Goal: Information Seeking & Learning: Learn about a topic

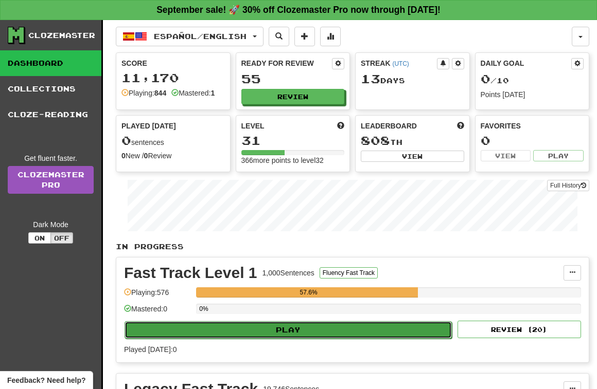
click at [289, 325] on button "Play" at bounding box center [287, 329] width 327 height 17
select select "**"
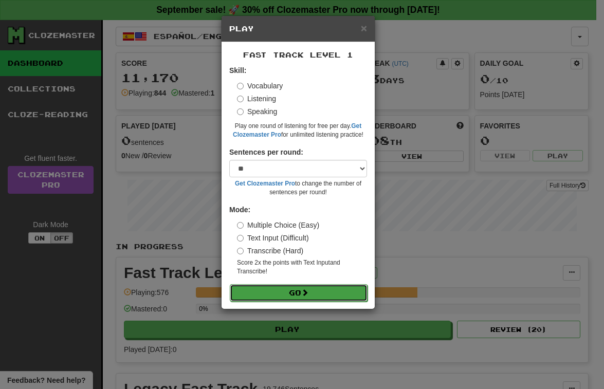
click at [302, 292] on button "Go" at bounding box center [299, 292] width 138 height 17
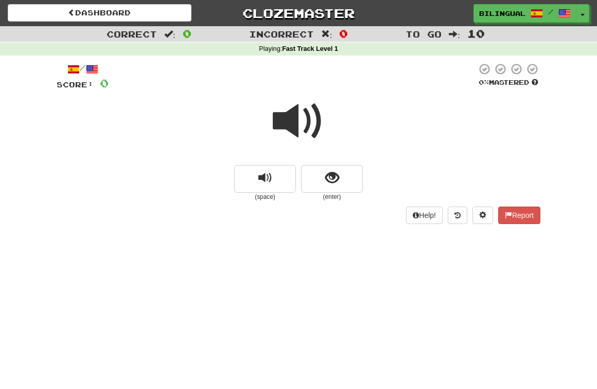
click at [298, 120] on span at bounding box center [298, 121] width 51 height 51
click at [334, 174] on span "show sentence" at bounding box center [332, 178] width 14 height 14
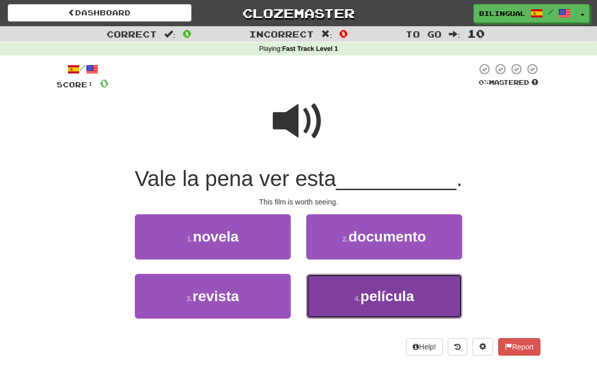
click at [365, 302] on span "película" at bounding box center [386, 297] width 53 height 16
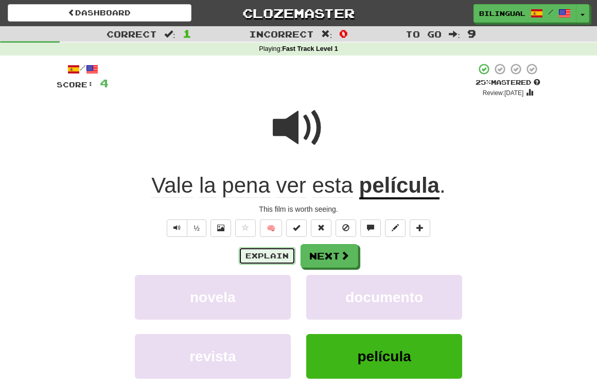
click at [278, 255] on button "Explain" at bounding box center [267, 255] width 57 height 17
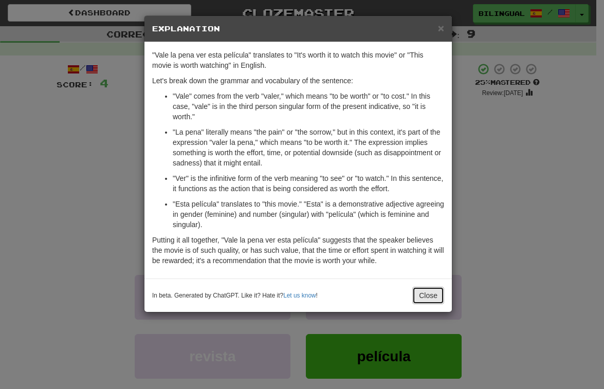
click at [428, 294] on button "Close" at bounding box center [428, 295] width 32 height 17
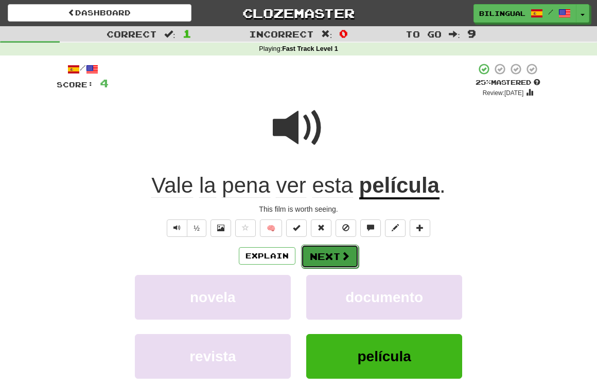
click at [337, 253] on button "Next" at bounding box center [330, 257] width 58 height 24
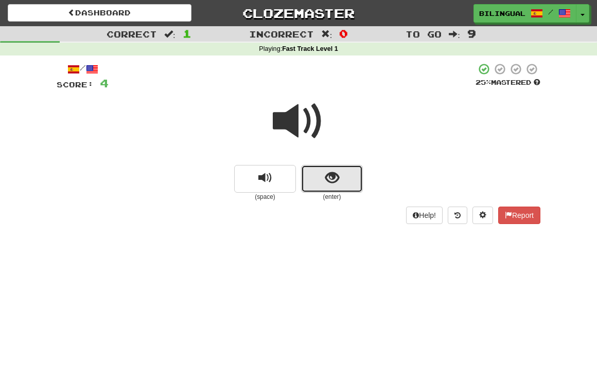
click at [330, 179] on span "show sentence" at bounding box center [332, 178] width 14 height 14
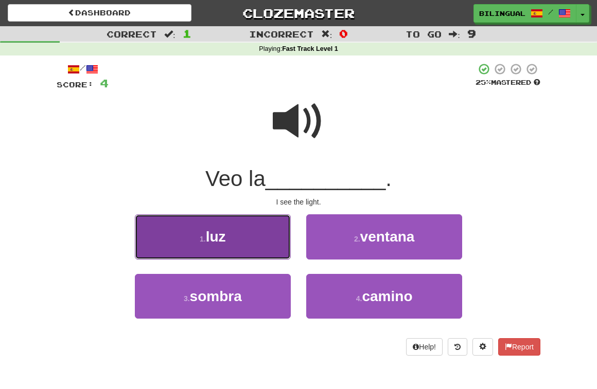
click at [256, 232] on button "1 . luz" at bounding box center [213, 236] width 156 height 45
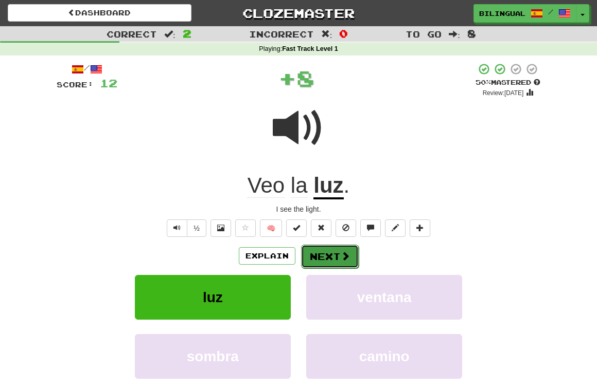
click at [329, 253] on button "Next" at bounding box center [330, 257] width 58 height 24
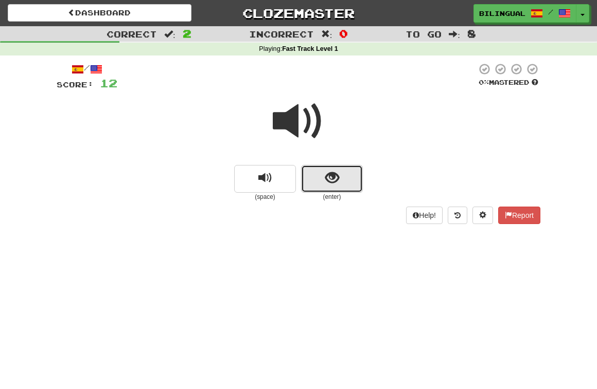
click at [332, 178] on span "show sentence" at bounding box center [332, 178] width 14 height 14
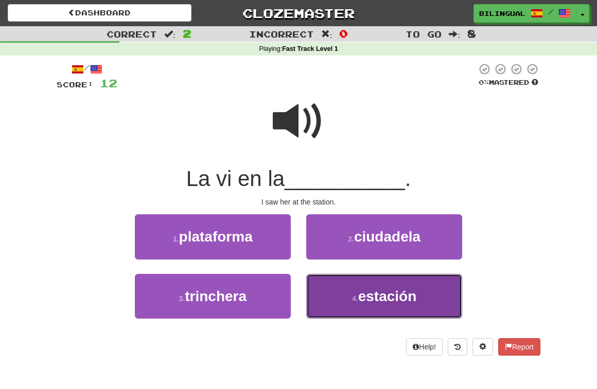
click at [362, 293] on span "estación" at bounding box center [387, 297] width 59 height 16
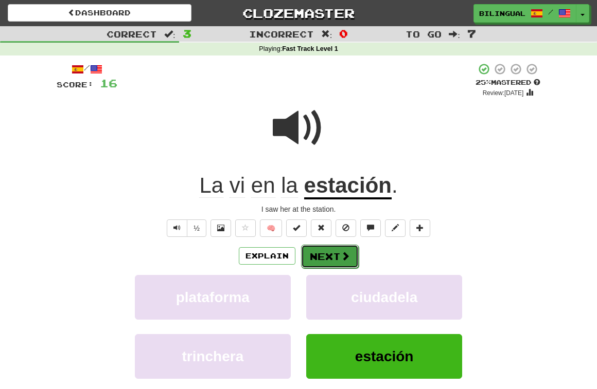
click at [332, 251] on button "Next" at bounding box center [330, 257] width 58 height 24
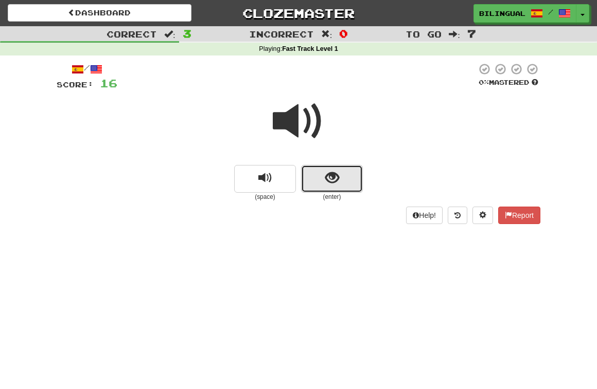
click at [331, 178] on span "show sentence" at bounding box center [332, 178] width 14 height 14
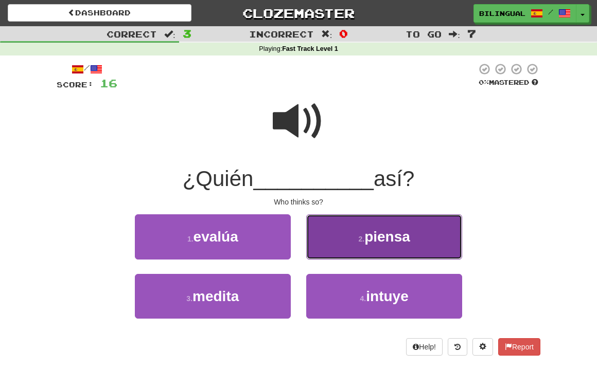
click at [340, 237] on button "2 . piensa" at bounding box center [384, 236] width 156 height 45
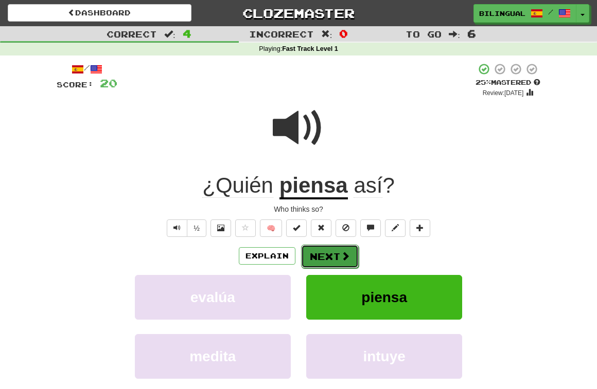
click at [327, 256] on button "Next" at bounding box center [330, 257] width 58 height 24
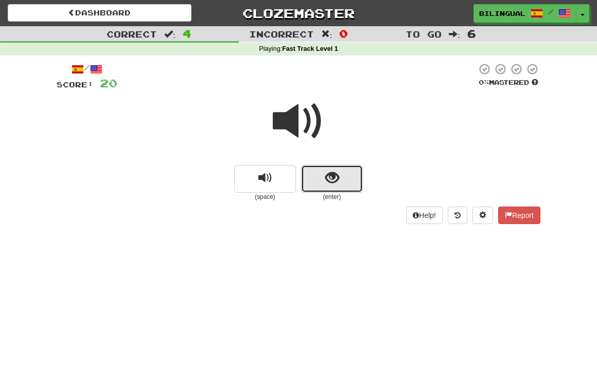
click at [331, 179] on span "show sentence" at bounding box center [332, 178] width 14 height 14
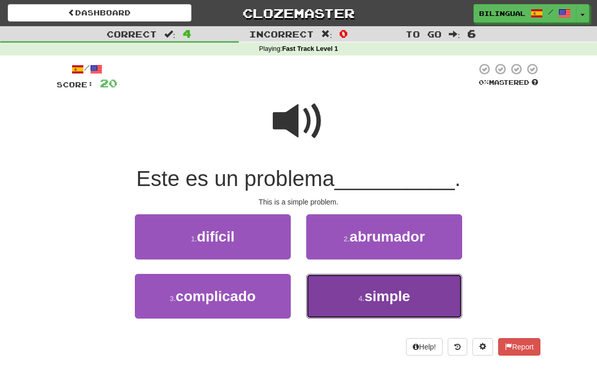
click at [379, 296] on span "simple" at bounding box center [387, 297] width 46 height 16
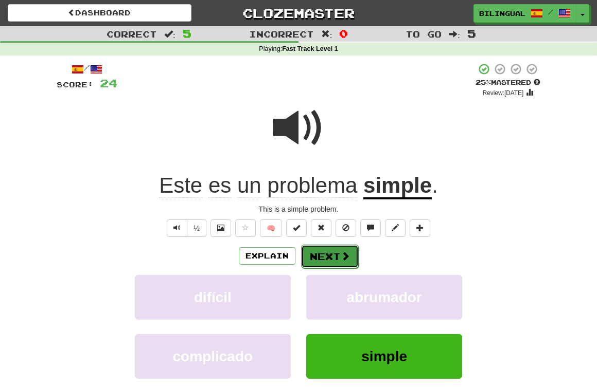
click at [321, 255] on button "Next" at bounding box center [330, 257] width 58 height 24
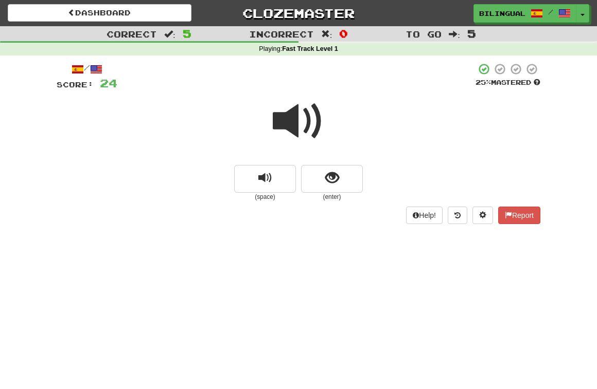
click at [308, 124] on span at bounding box center [298, 121] width 51 height 51
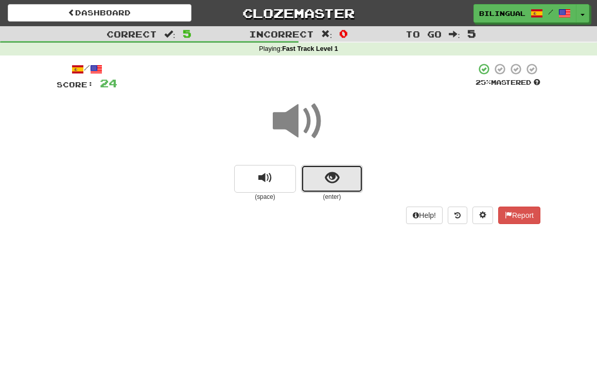
click at [337, 182] on span "show sentence" at bounding box center [332, 178] width 14 height 14
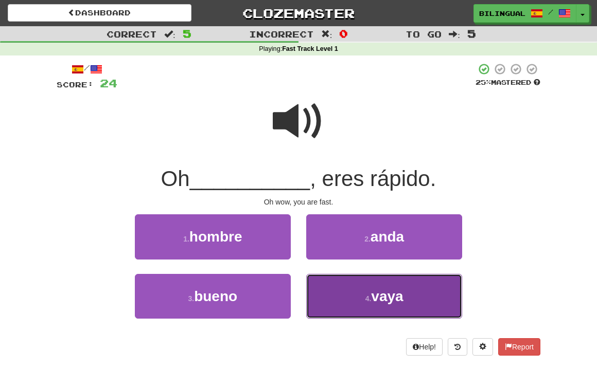
click at [344, 293] on button "4 . vaya" at bounding box center [384, 296] width 156 height 45
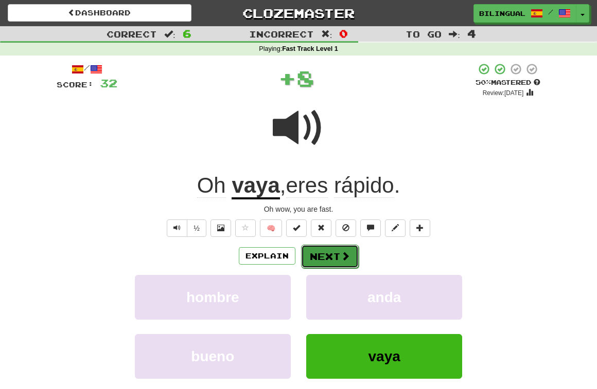
click at [327, 262] on button "Next" at bounding box center [330, 257] width 58 height 24
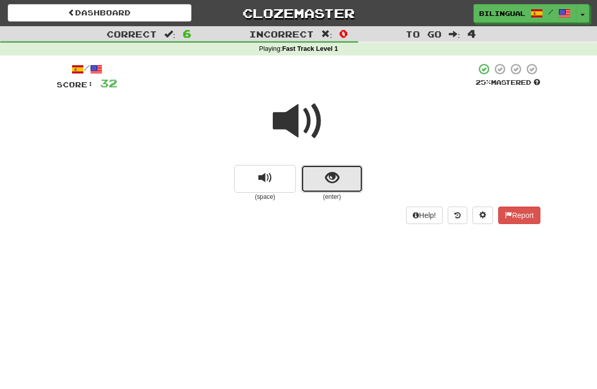
click at [318, 170] on button "show sentence" at bounding box center [332, 179] width 62 height 28
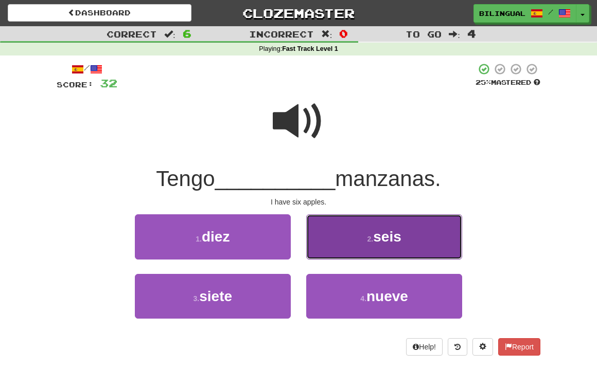
click at [364, 243] on button "2 . seis" at bounding box center [384, 236] width 156 height 45
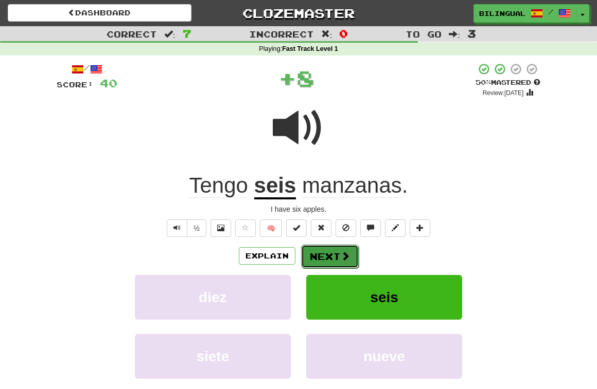
click at [340, 261] on span at bounding box center [344, 255] width 9 height 9
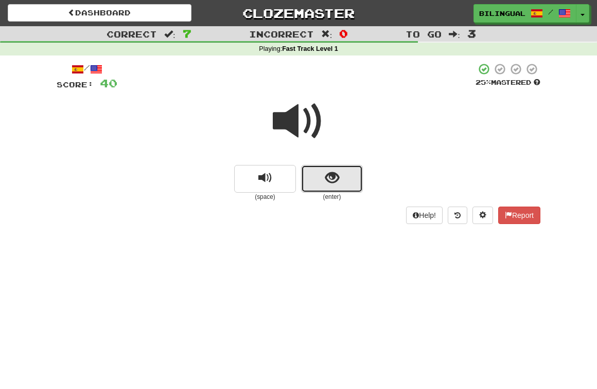
click at [332, 176] on span "show sentence" at bounding box center [332, 178] width 14 height 14
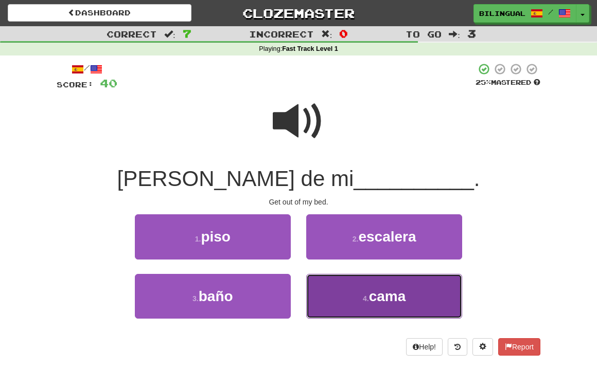
click at [352, 291] on button "4 . cama" at bounding box center [384, 296] width 156 height 45
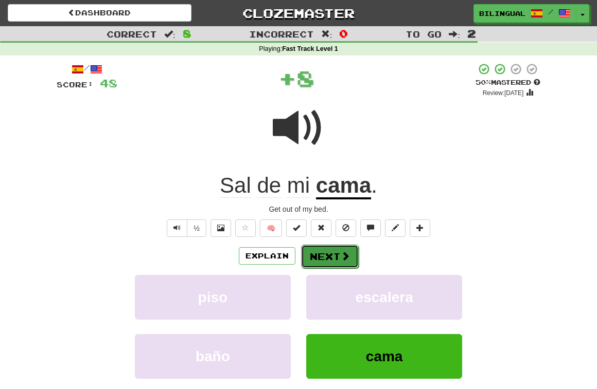
click at [330, 259] on button "Next" at bounding box center [330, 257] width 58 height 24
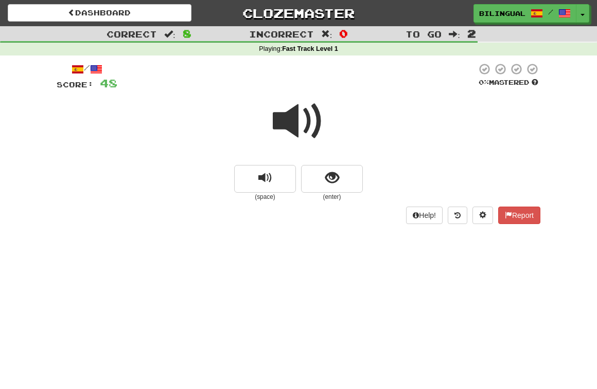
click at [290, 110] on span at bounding box center [298, 121] width 51 height 51
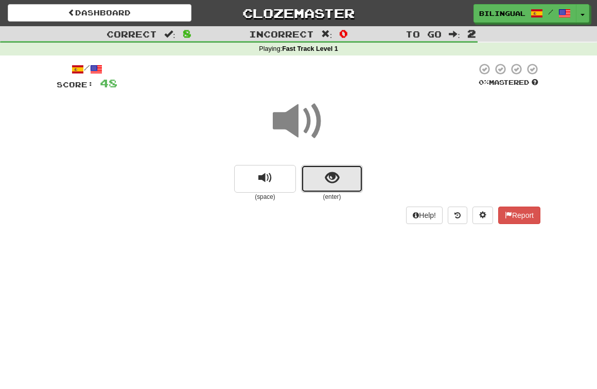
click at [333, 188] on button "show sentence" at bounding box center [332, 179] width 62 height 28
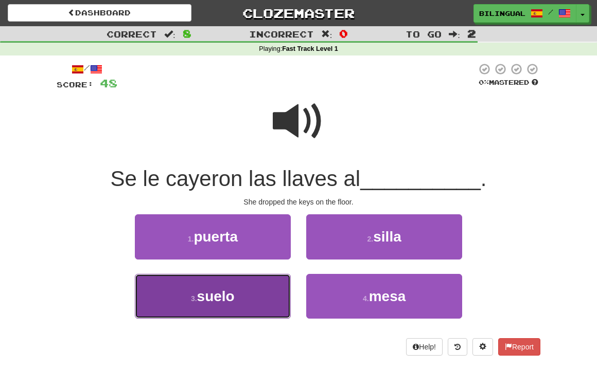
click at [249, 294] on button "3 . suelo" at bounding box center [213, 296] width 156 height 45
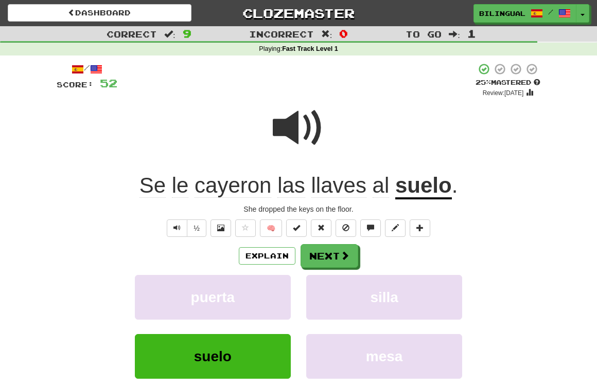
click at [300, 134] on span at bounding box center [298, 127] width 51 height 51
click at [332, 254] on button "Next" at bounding box center [330, 257] width 58 height 24
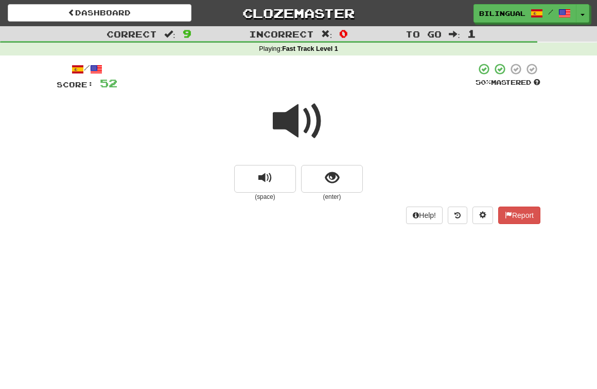
click at [315, 120] on span at bounding box center [298, 121] width 51 height 51
click at [330, 178] on span "show sentence" at bounding box center [332, 178] width 14 height 14
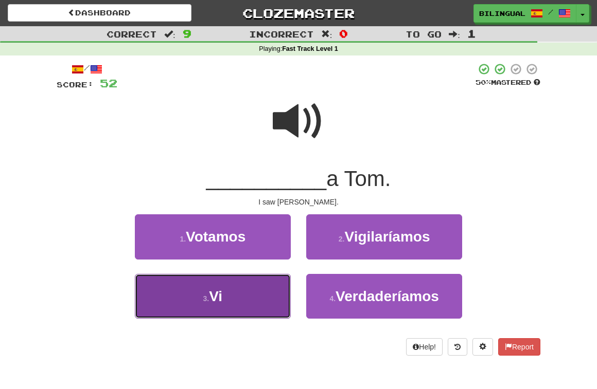
click at [246, 294] on button "3 . Vi" at bounding box center [213, 296] width 156 height 45
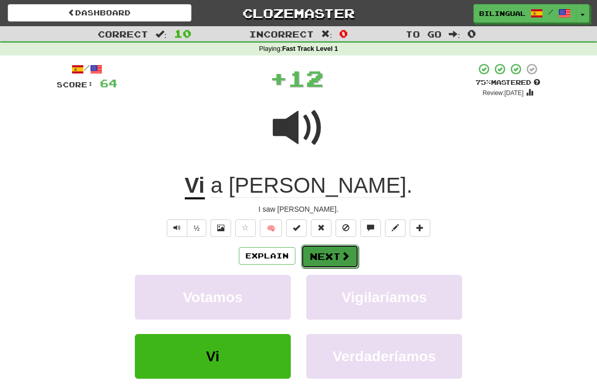
click at [313, 254] on button "Next" at bounding box center [330, 257] width 58 height 24
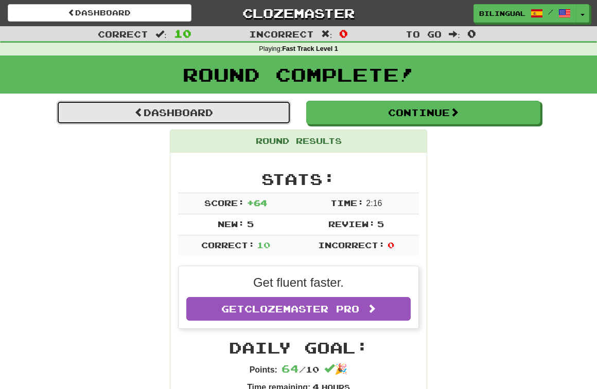
click at [214, 113] on link "Dashboard" at bounding box center [174, 113] width 234 height 24
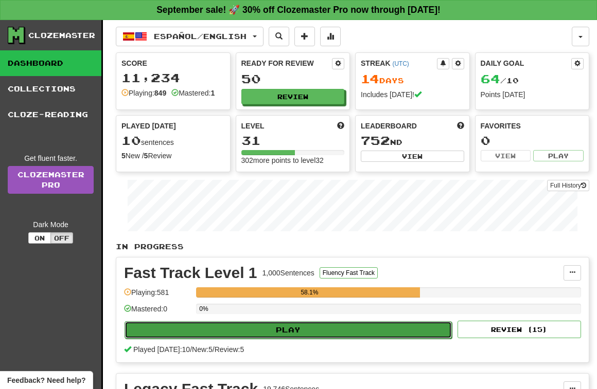
click at [267, 333] on button "Play" at bounding box center [287, 329] width 327 height 17
select select "**"
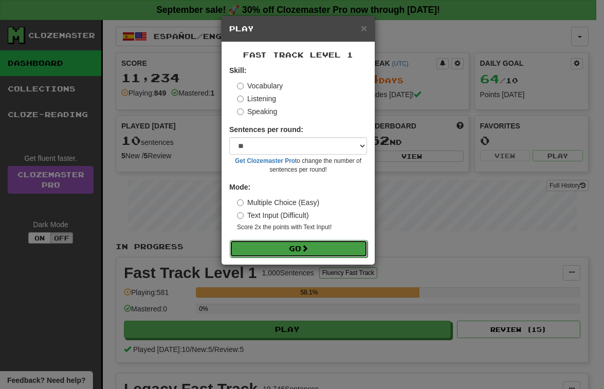
click at [279, 250] on button "Go" at bounding box center [299, 248] width 138 height 17
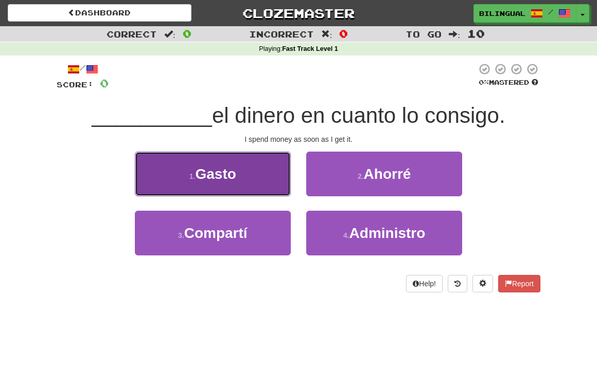
click at [254, 180] on button "1 . Gasto" at bounding box center [213, 174] width 156 height 45
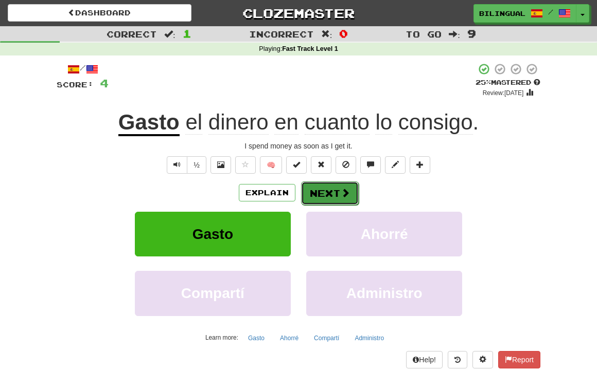
click at [334, 187] on button "Next" at bounding box center [330, 194] width 58 height 24
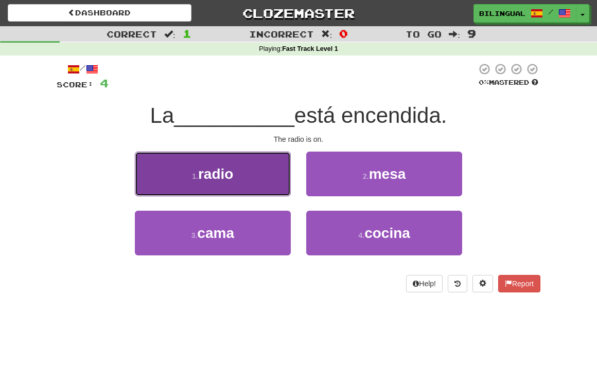
click at [265, 178] on button "1 . radio" at bounding box center [213, 174] width 156 height 45
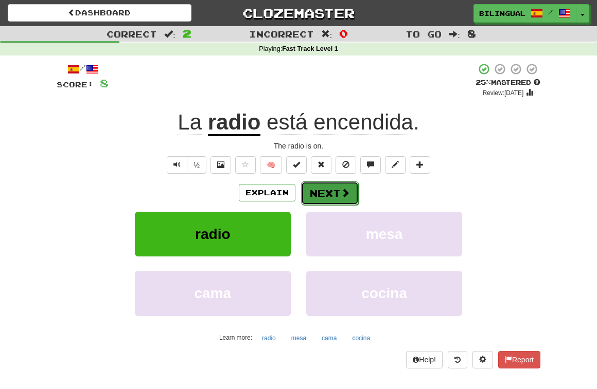
click at [327, 195] on button "Next" at bounding box center [330, 194] width 58 height 24
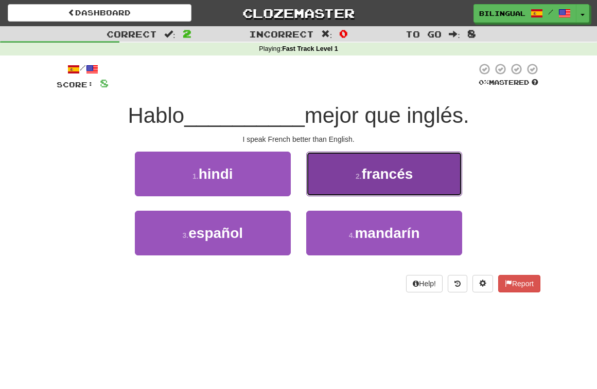
click at [376, 184] on button "2 . francés" at bounding box center [384, 174] width 156 height 45
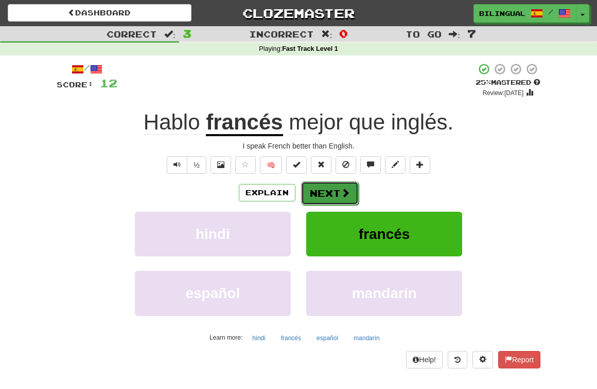
click at [325, 195] on button "Next" at bounding box center [330, 194] width 58 height 24
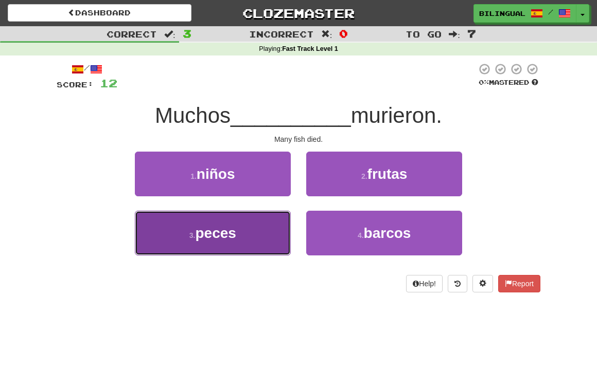
click at [244, 231] on button "3 . peces" at bounding box center [213, 233] width 156 height 45
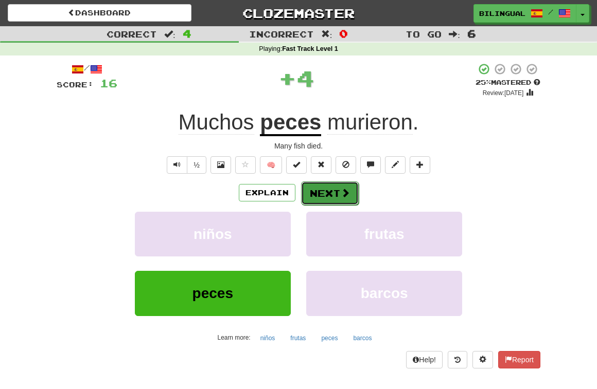
click at [321, 197] on button "Next" at bounding box center [330, 194] width 58 height 24
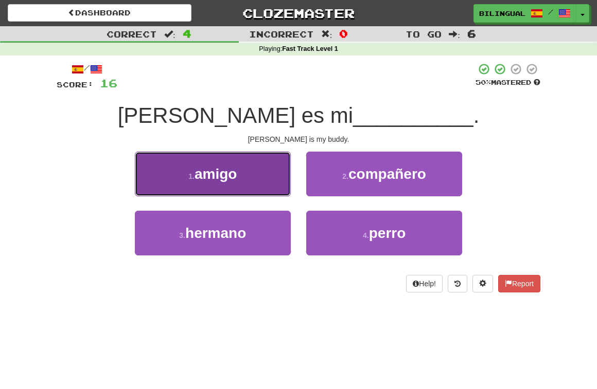
click at [242, 174] on button "1 . amigo" at bounding box center [213, 174] width 156 height 45
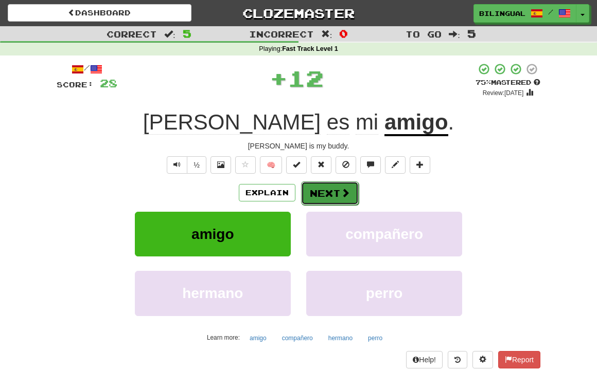
click at [318, 194] on button "Next" at bounding box center [330, 194] width 58 height 24
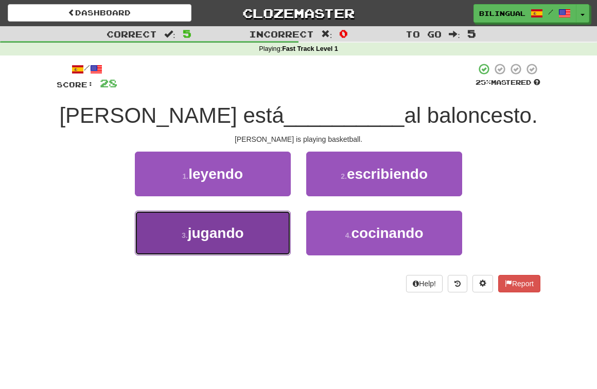
click at [259, 228] on button "3 . jugando" at bounding box center [213, 233] width 156 height 45
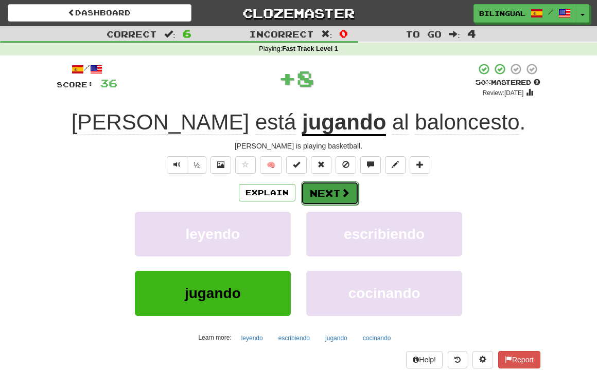
click at [322, 194] on button "Next" at bounding box center [330, 194] width 58 height 24
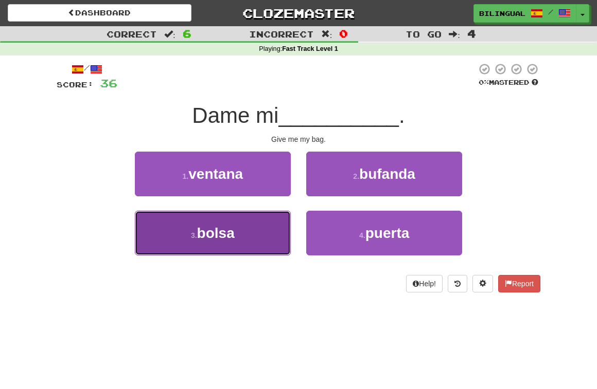
click at [248, 232] on button "3 . bolsa" at bounding box center [213, 233] width 156 height 45
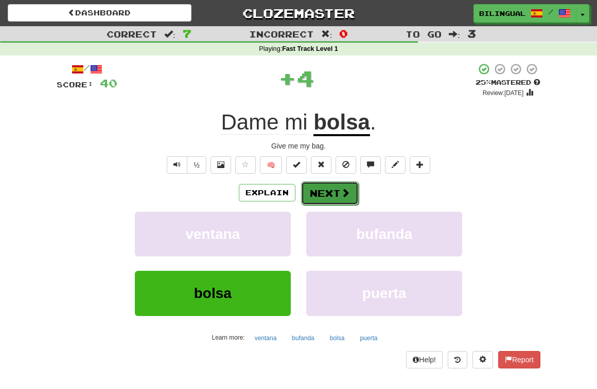
click at [311, 194] on button "Next" at bounding box center [330, 194] width 58 height 24
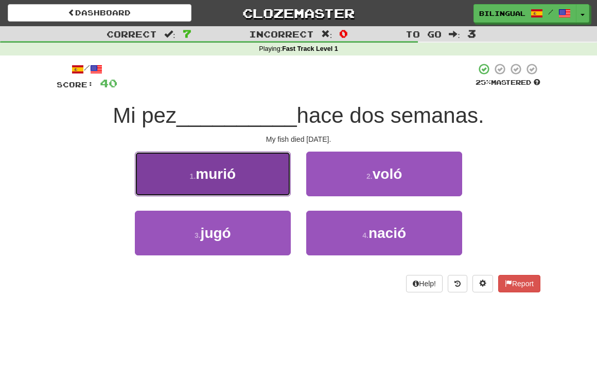
click at [253, 172] on button "1 . murió" at bounding box center [213, 174] width 156 height 45
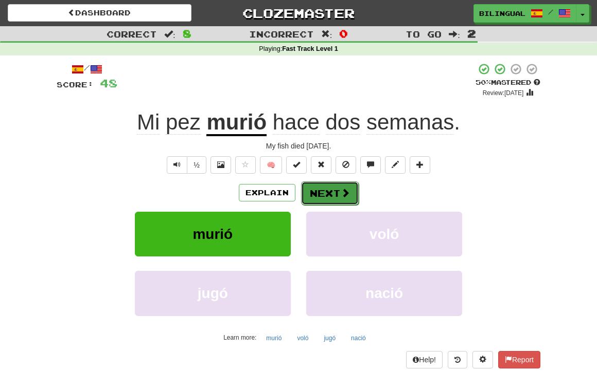
click at [321, 198] on button "Next" at bounding box center [330, 194] width 58 height 24
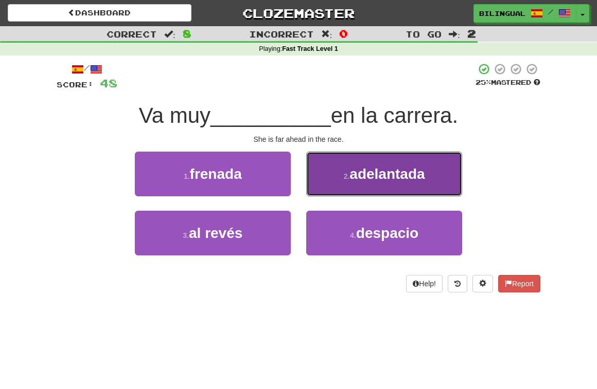
click at [370, 178] on span "adelantada" at bounding box center [386, 174] width 75 height 16
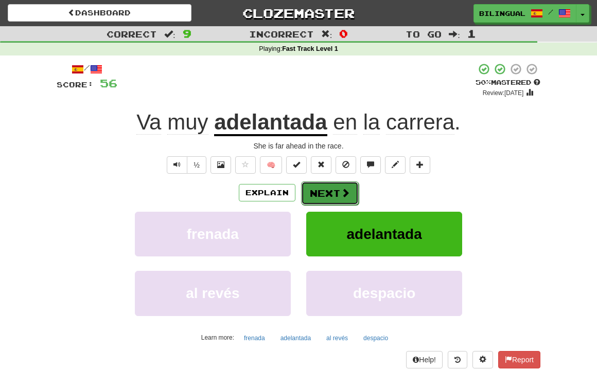
click at [329, 189] on button "Next" at bounding box center [330, 194] width 58 height 24
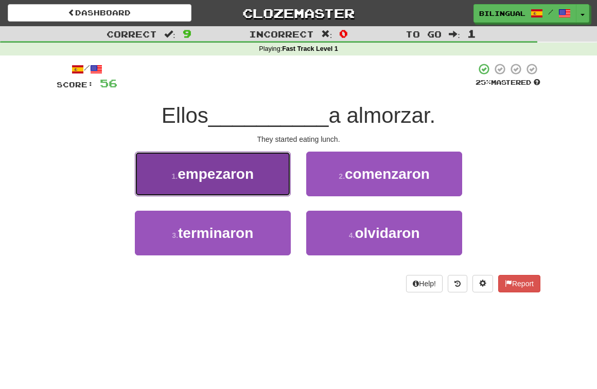
click at [267, 185] on button "1 . empezaron" at bounding box center [213, 174] width 156 height 45
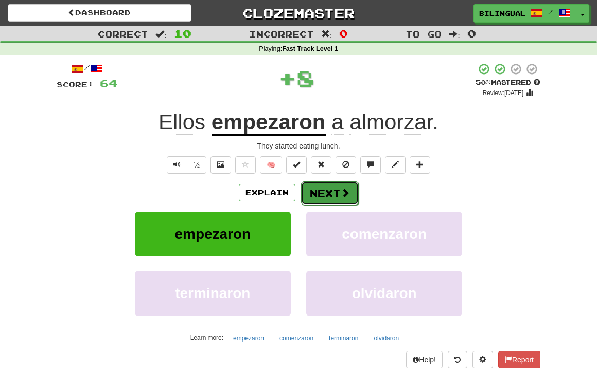
click at [329, 197] on button "Next" at bounding box center [330, 194] width 58 height 24
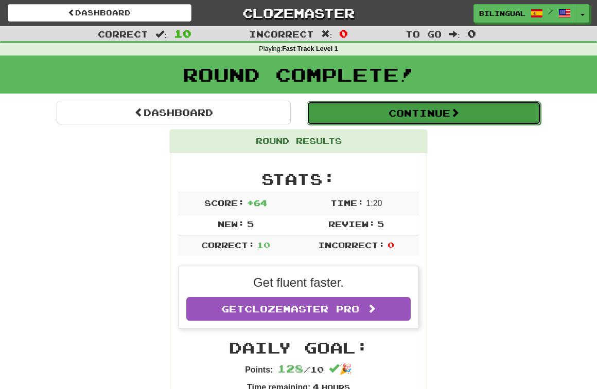
click at [368, 110] on button "Continue" at bounding box center [424, 113] width 234 height 24
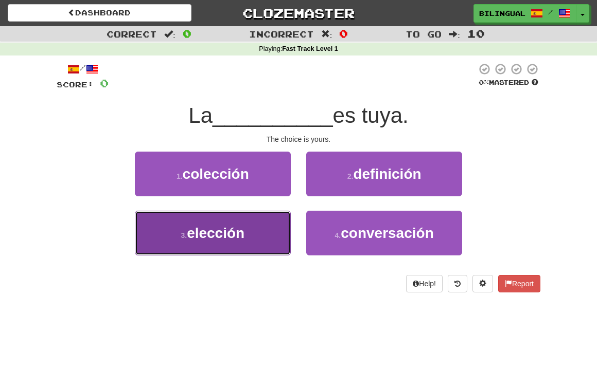
click at [244, 237] on span "elección" at bounding box center [216, 233] width 58 height 16
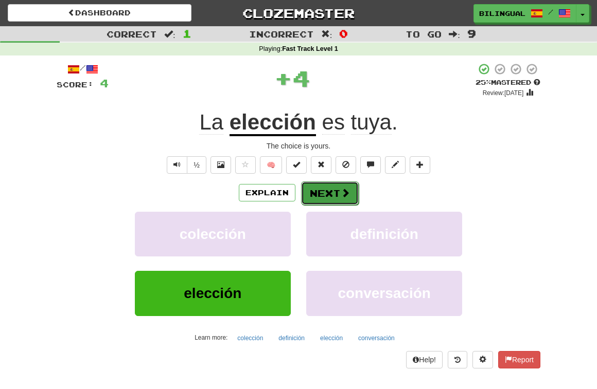
click at [349, 194] on button "Next" at bounding box center [330, 194] width 58 height 24
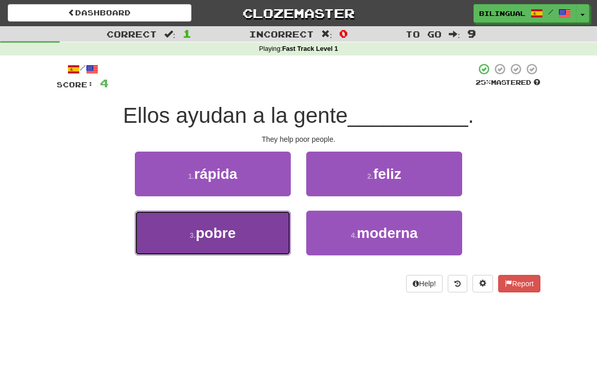
click at [259, 236] on button "3 . pobre" at bounding box center [213, 233] width 156 height 45
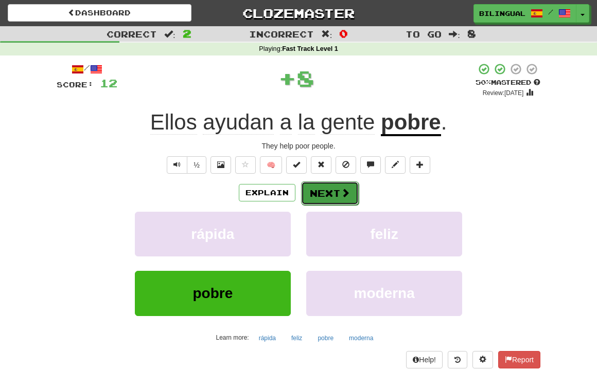
click at [331, 190] on button "Next" at bounding box center [330, 194] width 58 height 24
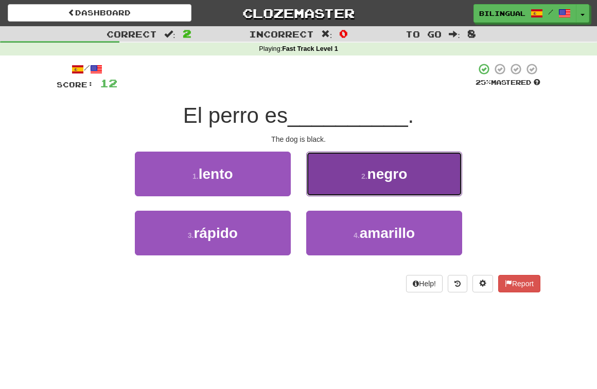
click at [364, 183] on button "2 . negro" at bounding box center [384, 174] width 156 height 45
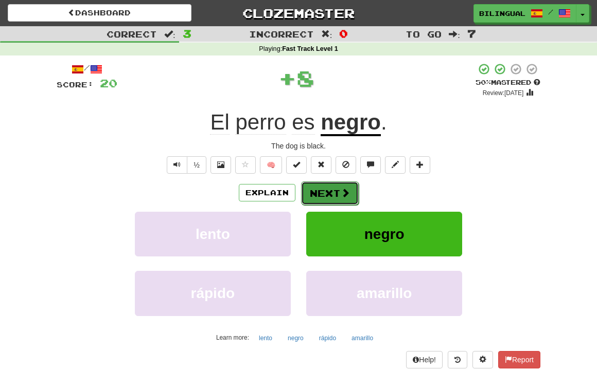
click at [333, 195] on button "Next" at bounding box center [330, 194] width 58 height 24
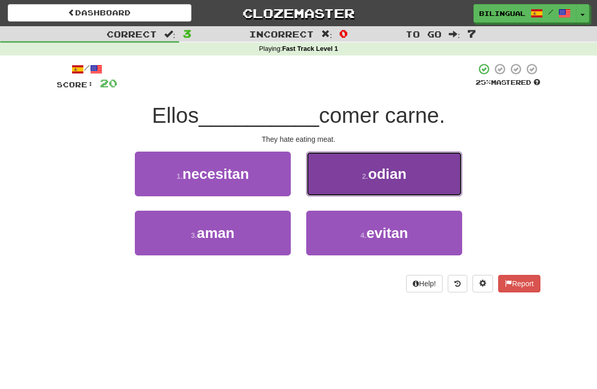
click at [345, 179] on button "2 . odian" at bounding box center [384, 174] width 156 height 45
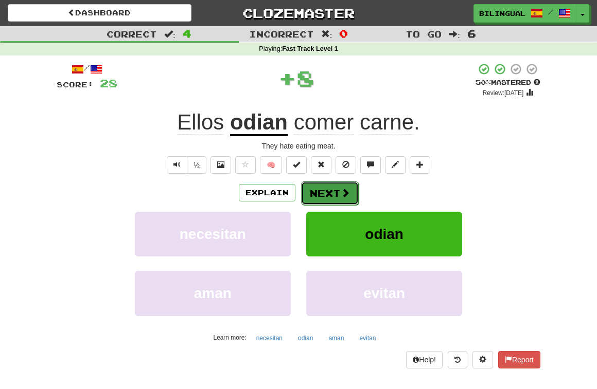
click at [326, 190] on button "Next" at bounding box center [330, 194] width 58 height 24
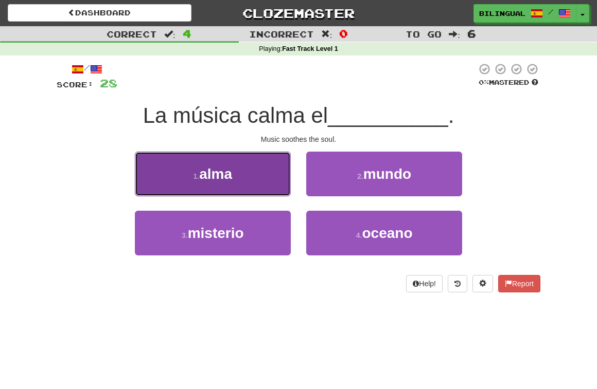
click at [257, 169] on button "1 . alma" at bounding box center [213, 174] width 156 height 45
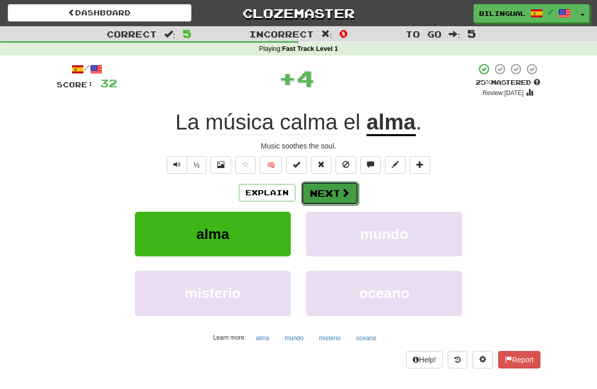
click at [317, 189] on button "Next" at bounding box center [330, 194] width 58 height 24
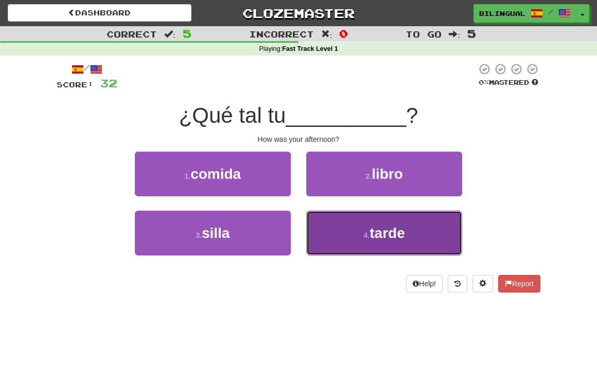
click at [362, 242] on button "4 . tarde" at bounding box center [384, 233] width 156 height 45
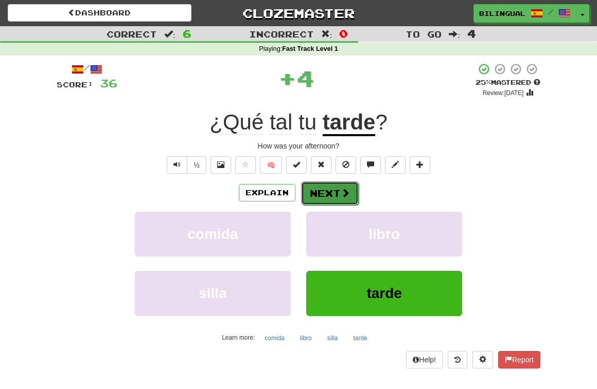
click at [333, 191] on button "Next" at bounding box center [330, 194] width 58 height 24
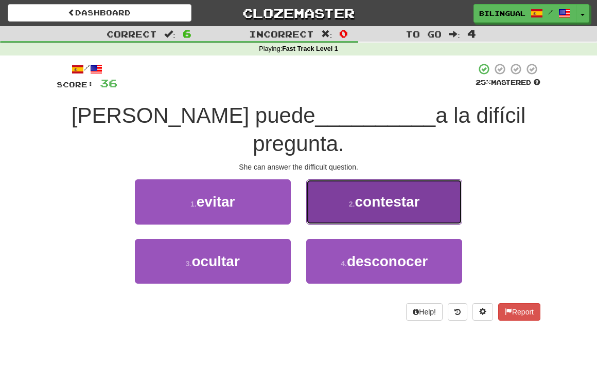
click at [352, 182] on button "2 . contestar" at bounding box center [384, 201] width 156 height 45
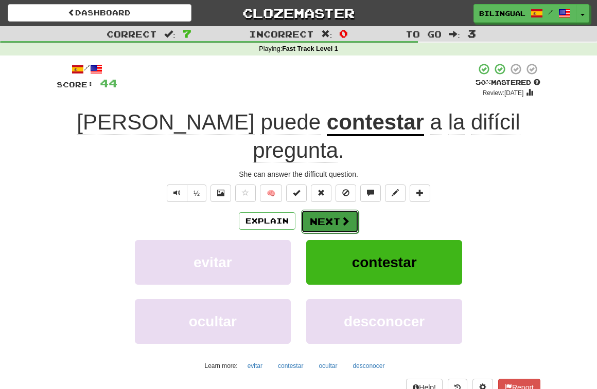
click at [334, 210] on button "Next" at bounding box center [330, 222] width 58 height 24
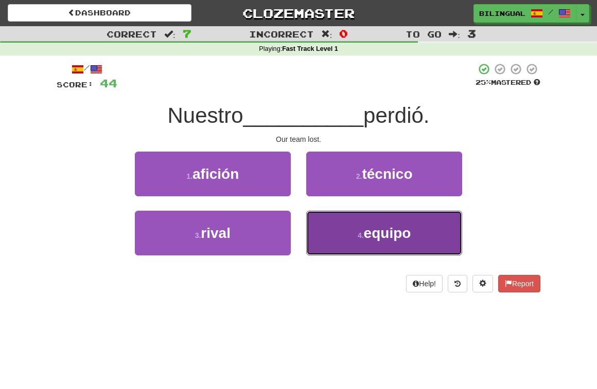
click at [355, 239] on button "4 . equipo" at bounding box center [384, 233] width 156 height 45
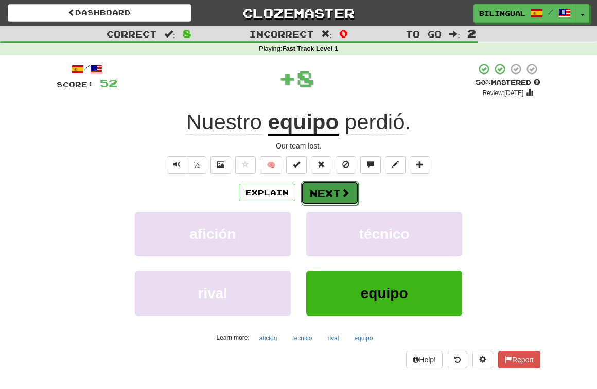
click at [338, 193] on button "Next" at bounding box center [330, 194] width 58 height 24
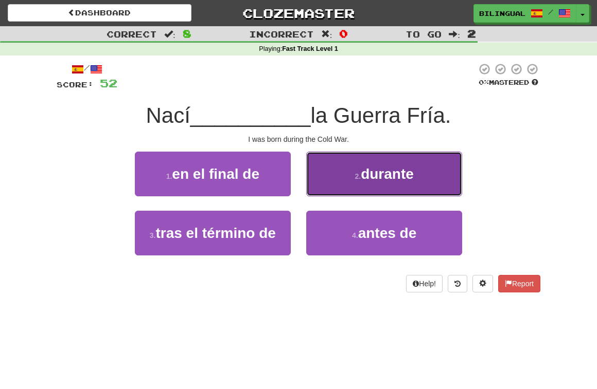
click at [359, 177] on small "2 ." at bounding box center [357, 176] width 6 height 8
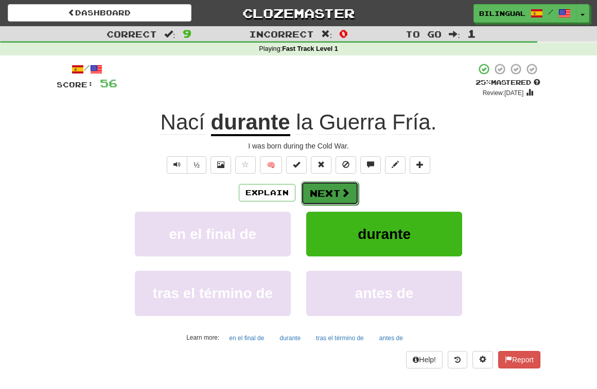
click at [326, 190] on button "Next" at bounding box center [330, 194] width 58 height 24
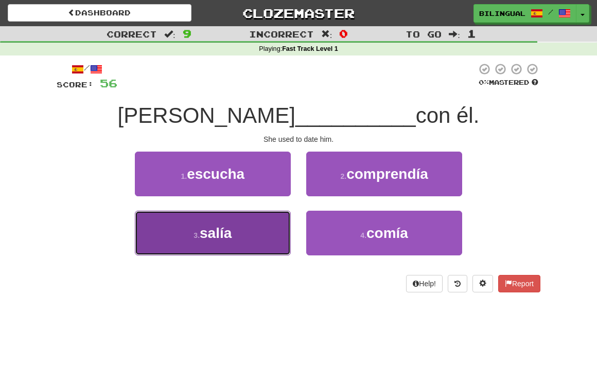
click at [242, 229] on button "3 . salía" at bounding box center [213, 233] width 156 height 45
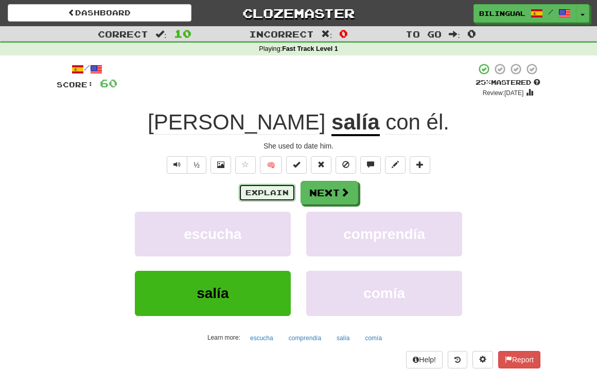
click at [267, 194] on button "Explain" at bounding box center [267, 192] width 57 height 17
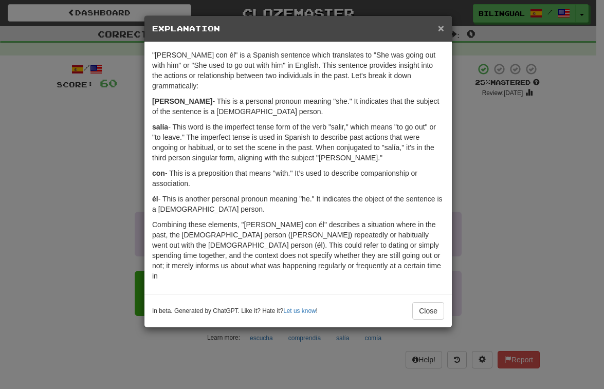
click at [443, 27] on span "×" at bounding box center [441, 28] width 6 height 12
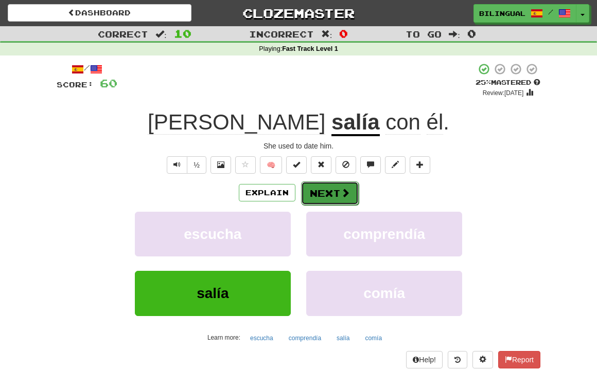
click at [340, 188] on span at bounding box center [344, 192] width 9 height 9
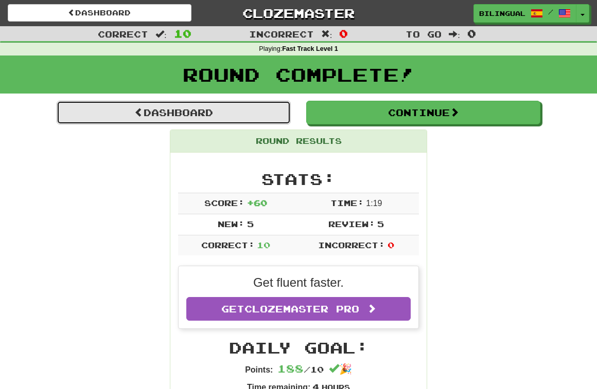
click at [206, 112] on link "Dashboard" at bounding box center [174, 113] width 234 height 24
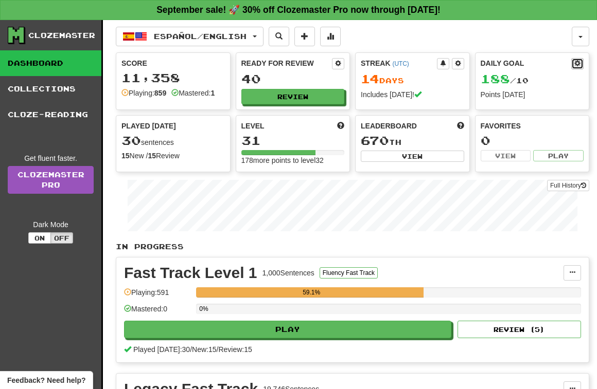
click at [579, 63] on span at bounding box center [577, 63] width 6 height 6
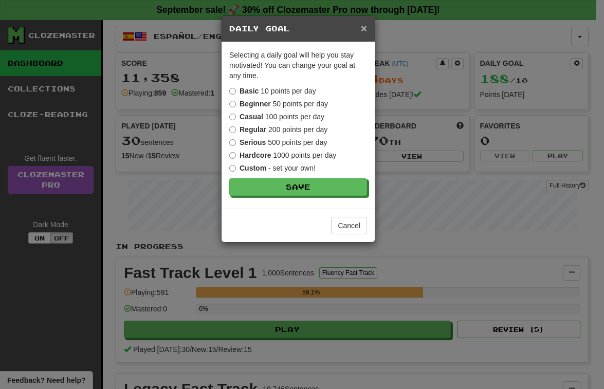
click at [364, 30] on span "×" at bounding box center [364, 28] width 6 height 12
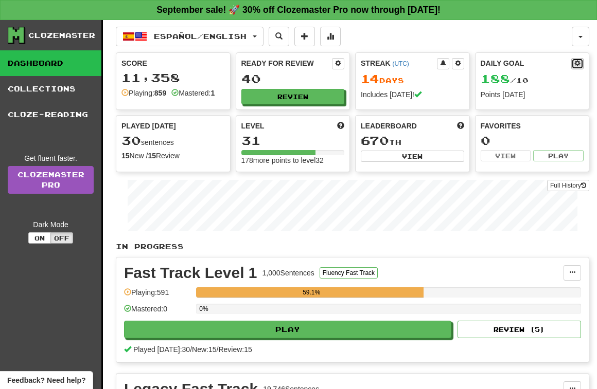
click at [577, 62] on span at bounding box center [577, 63] width 6 height 6
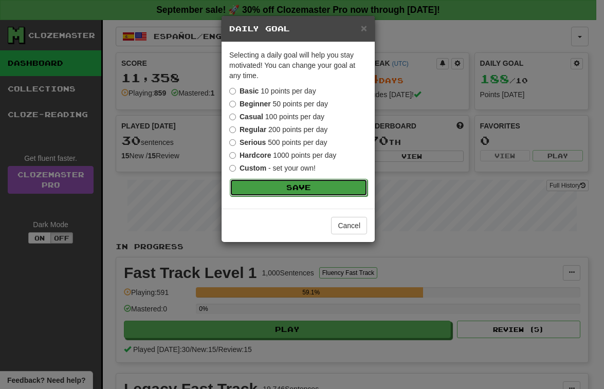
click at [313, 188] on button "Save" at bounding box center [299, 187] width 138 height 17
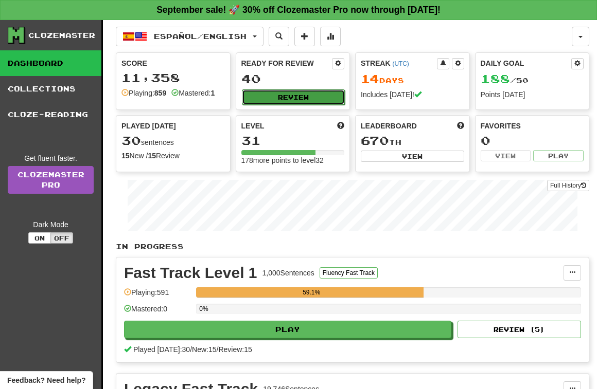
click at [299, 97] on button "Review" at bounding box center [293, 96] width 103 height 15
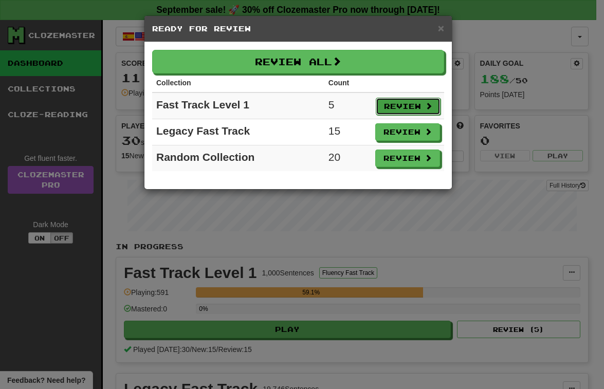
click at [397, 109] on button "Review" at bounding box center [408, 106] width 65 height 17
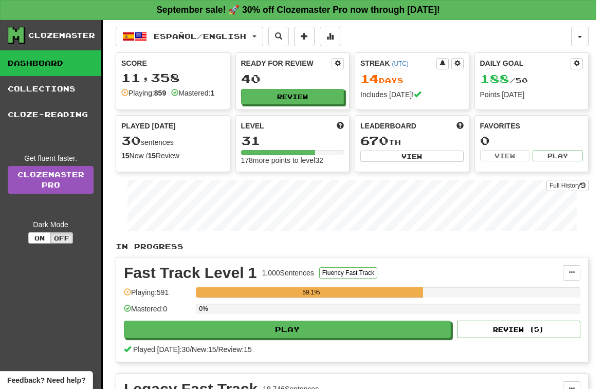
select select "**"
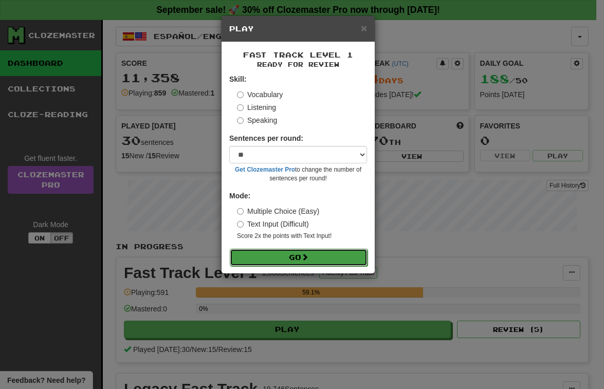
click at [300, 259] on button "Go" at bounding box center [299, 257] width 138 height 17
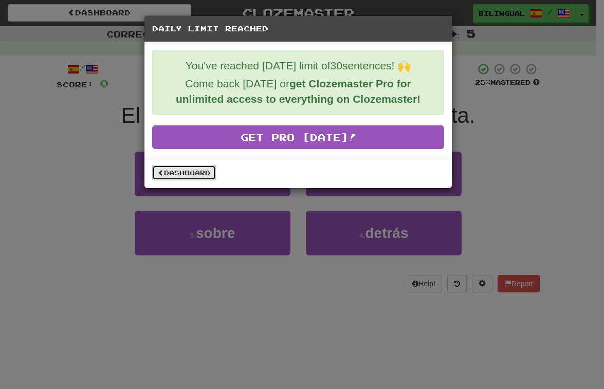
click at [194, 174] on link "Dashboard" at bounding box center [184, 172] width 64 height 15
